Goal: Navigation & Orientation: Find specific page/section

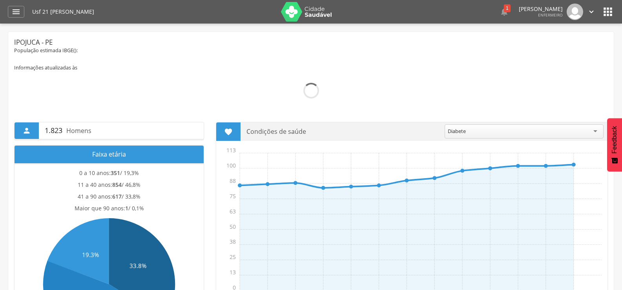
click at [20, 20] on div " Dashboard Supervisão Produtividade Mapa da Cidade App desatualizado Última si…" at bounding box center [311, 12] width 606 height 24
click at [18, 16] on div "" at bounding box center [16, 12] width 16 height 12
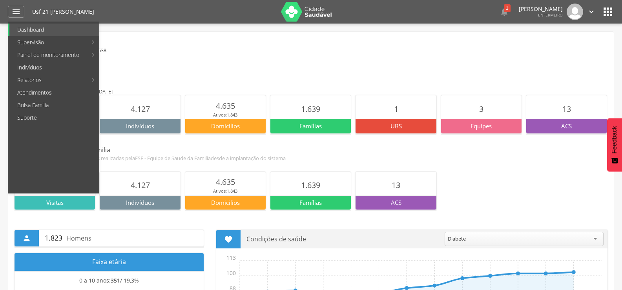
click at [603, 14] on icon "" at bounding box center [608, 11] width 13 height 13
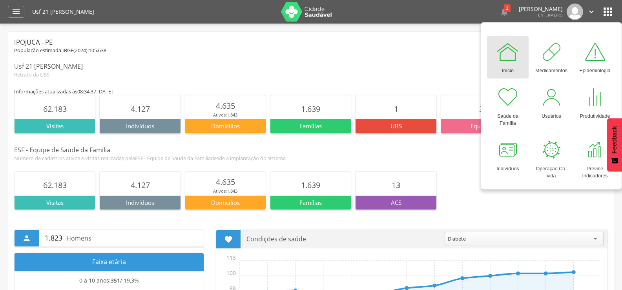
click at [521, 203] on div "62.183 Visitas 4.127 Indivíduos 4.635 Ativos: 1.843 Domicilios 1.639 Famílias 1…" at bounding box center [311, 191] width 594 height 38
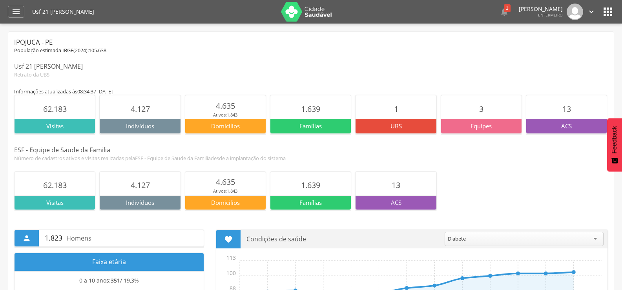
click at [605, 15] on icon "" at bounding box center [608, 11] width 13 height 13
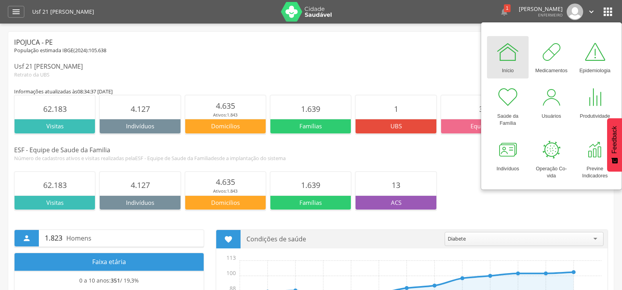
click at [609, 18] on icon "" at bounding box center [608, 11] width 13 height 13
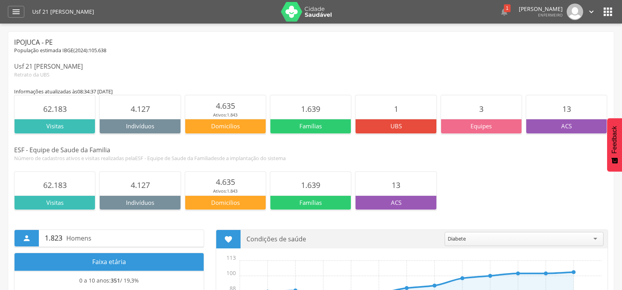
click at [609, 18] on icon "" at bounding box center [608, 11] width 13 height 13
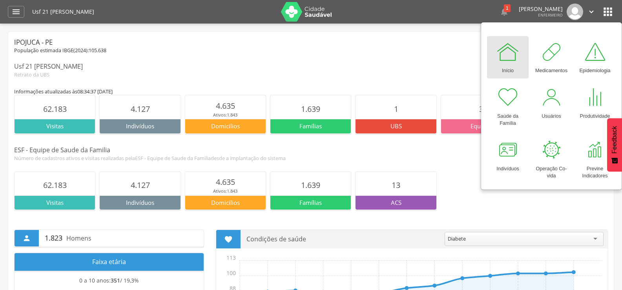
click at [588, 10] on icon "" at bounding box center [591, 11] width 9 height 9
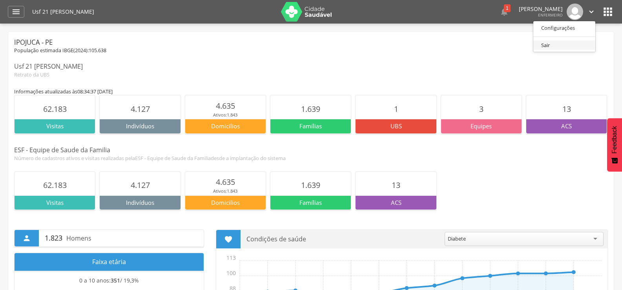
click at [559, 42] on link "Sair" at bounding box center [564, 45] width 62 height 10
